Goal: Information Seeking & Learning: Find specific fact

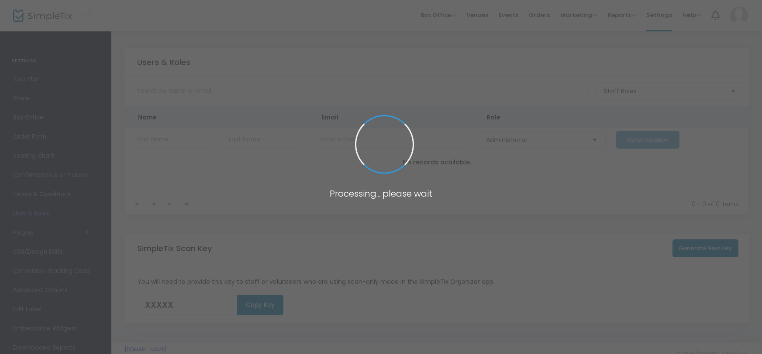
type input "0P3KX"
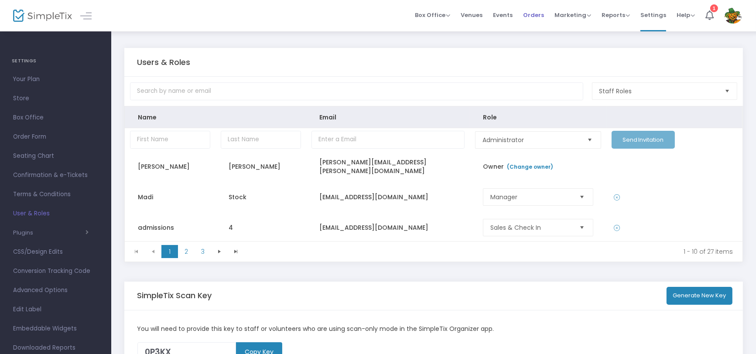
click at [535, 14] on span "Orders" at bounding box center [533, 15] width 21 height 22
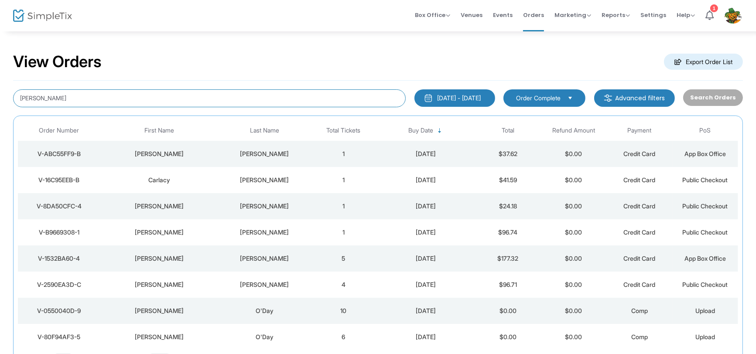
click at [77, 98] on input "[PERSON_NAME]" at bounding box center [209, 98] width 393 height 18
click at [79, 96] on input "[PERSON_NAME]" at bounding box center [209, 98] width 393 height 18
type input "c"
type input "jokel"
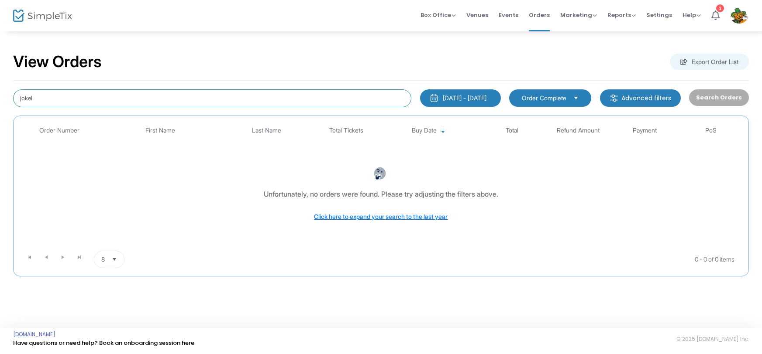
click at [49, 102] on input "jokel" at bounding box center [212, 98] width 398 height 18
type input "joekel"
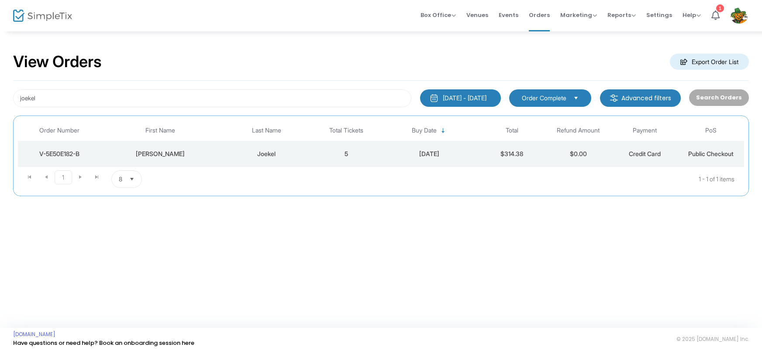
click at [222, 160] on td "Joekel" at bounding box center [266, 154] width 93 height 26
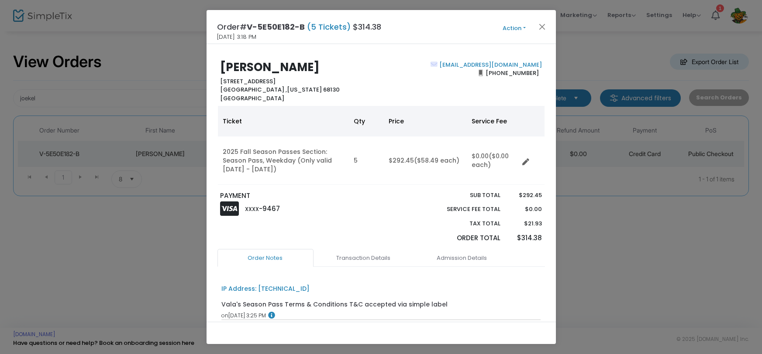
click at [515, 28] on button "Action" at bounding box center [514, 29] width 52 height 10
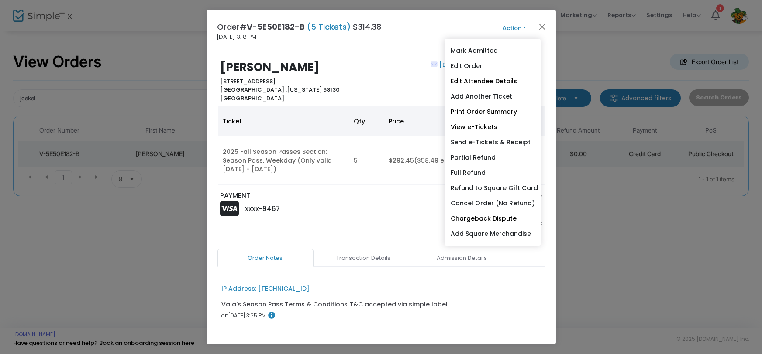
click at [382, 213] on div at bounding box center [401, 220] width 41 height 58
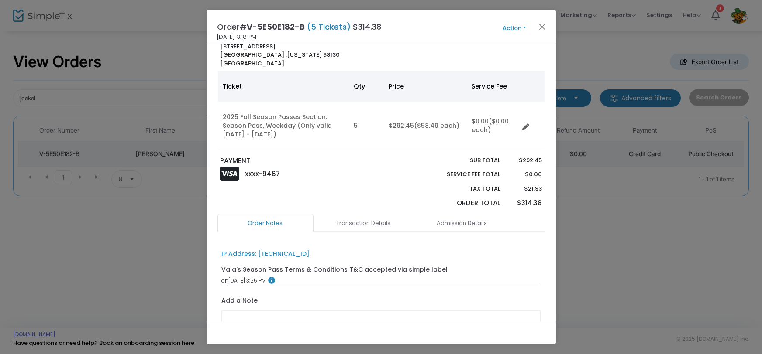
scroll to position [110, 0]
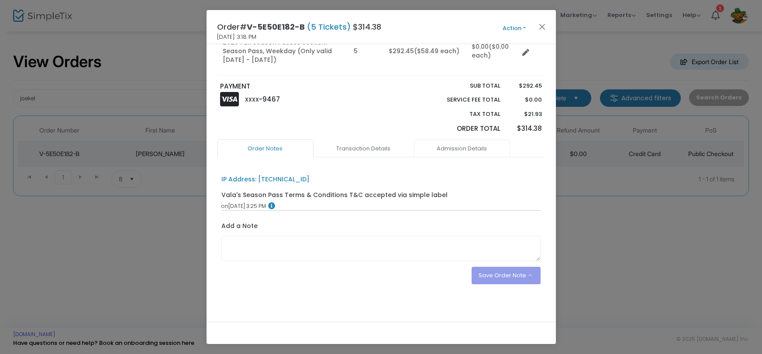
click at [449, 147] on link "Admission Details" at bounding box center [462, 149] width 96 height 18
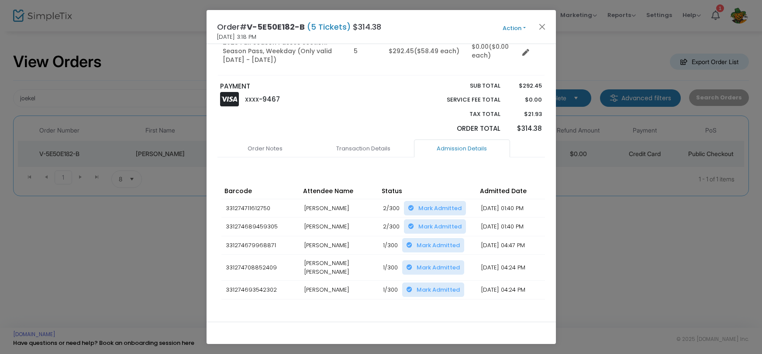
click at [318, 281] on td "[PERSON_NAME]" at bounding box center [339, 290] width 79 height 19
copy td "[PERSON_NAME]"
click at [336, 281] on td "[PERSON_NAME]" at bounding box center [339, 290] width 79 height 19
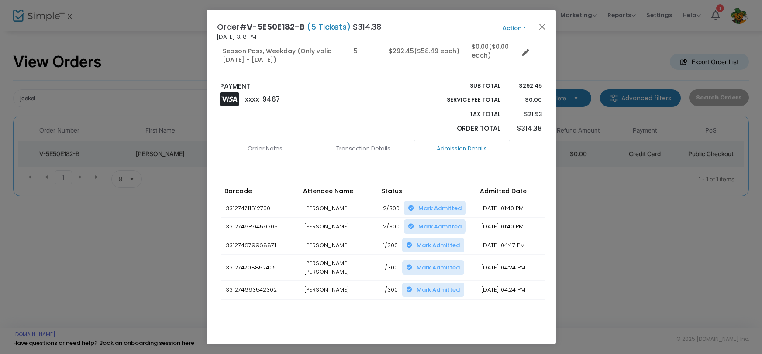
copy td "Joekel"
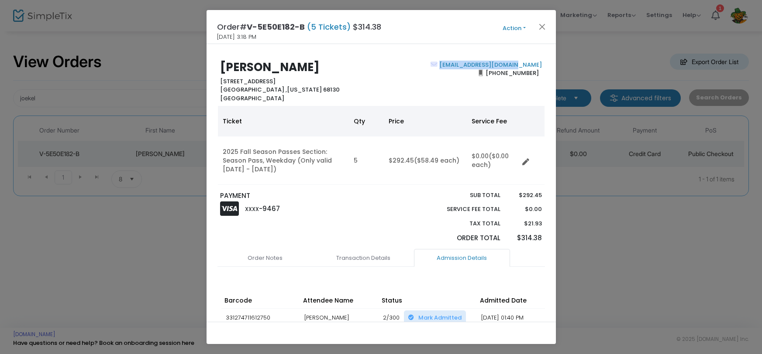
click at [462, 61] on body "Processing... please wait Box Office Sell Tickets Bookings Sell Season Pass Ven…" at bounding box center [381, 177] width 762 height 354
copy b "[EMAIL_ADDRESS][DOMAIN_NAME]"
click at [303, 69] on b "[PERSON_NAME]" at bounding box center [270, 67] width 100 height 16
copy b "Joekel"
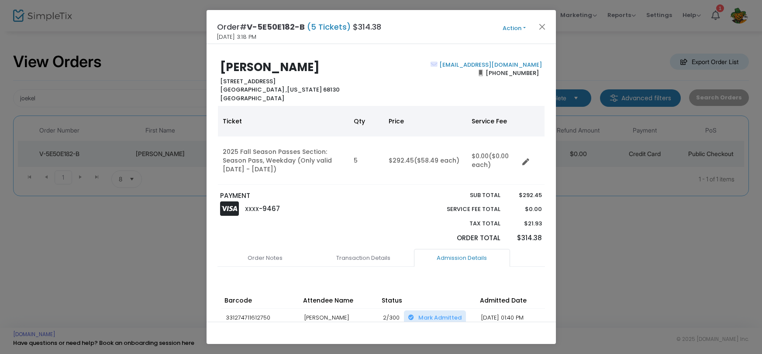
click at [234, 65] on b "[PERSON_NAME]" at bounding box center [270, 67] width 100 height 16
copy b "[PERSON_NAME]"
click at [540, 27] on button "Close" at bounding box center [541, 26] width 11 height 11
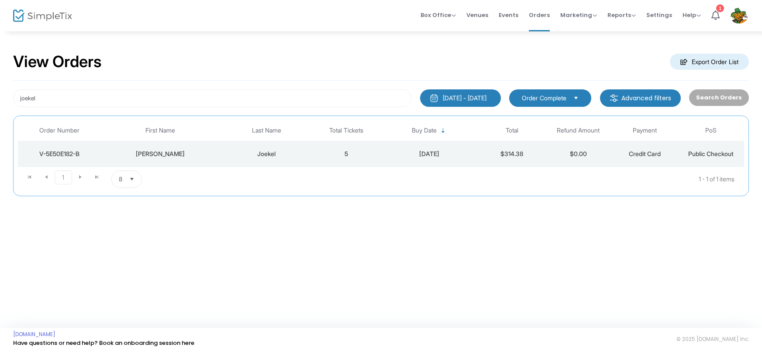
drag, startPoint x: 284, startPoint y: 156, endPoint x: 245, endPoint y: 156, distance: 38.4
click at [245, 156] on div "Joekel" at bounding box center [266, 154] width 89 height 9
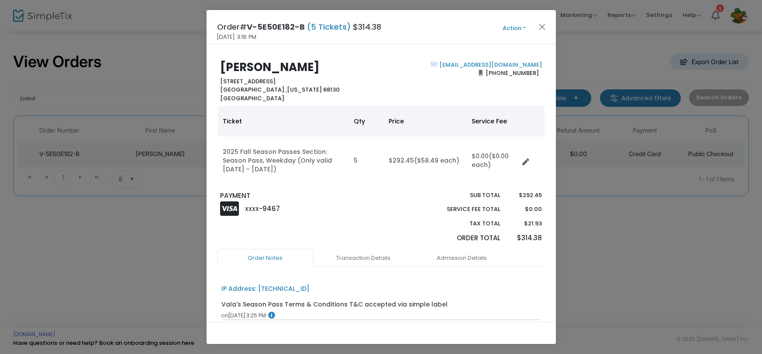
drag, startPoint x: 327, startPoint y: 73, endPoint x: 275, endPoint y: 70, distance: 52.0
click at [275, 70] on h2 "[PERSON_NAME]" at bounding box center [298, 68] width 157 height 14
copy b "Joekel"
